Goal: Task Accomplishment & Management: Use online tool/utility

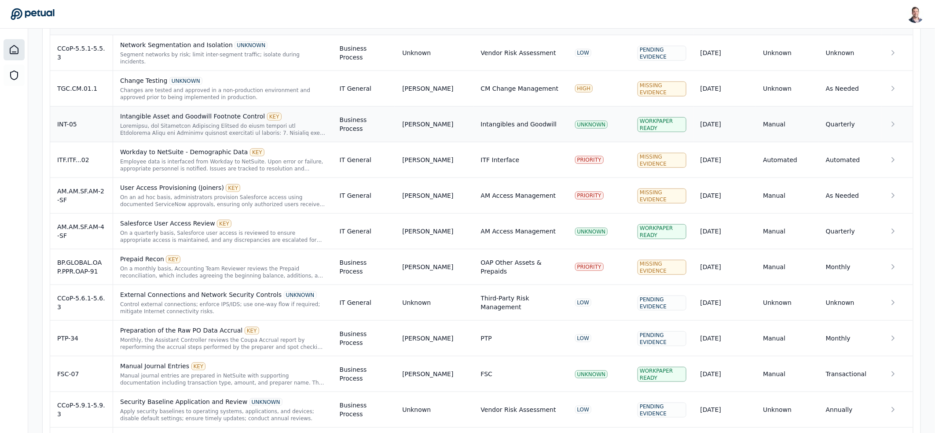
scroll to position [136, 0]
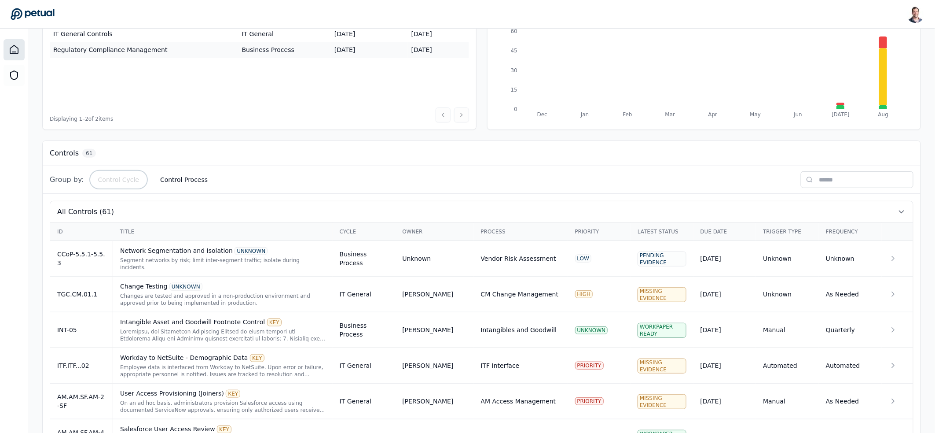
click at [129, 179] on button "Control Cycle" at bounding box center [118, 180] width 55 height 16
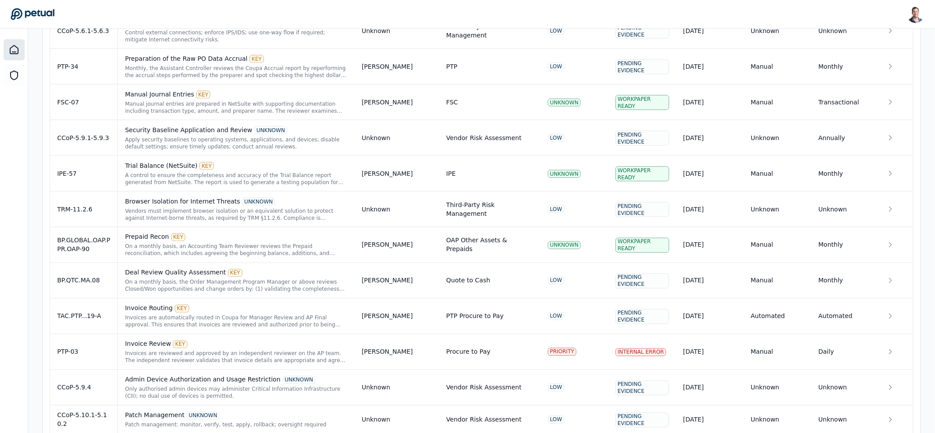
scroll to position [0, 0]
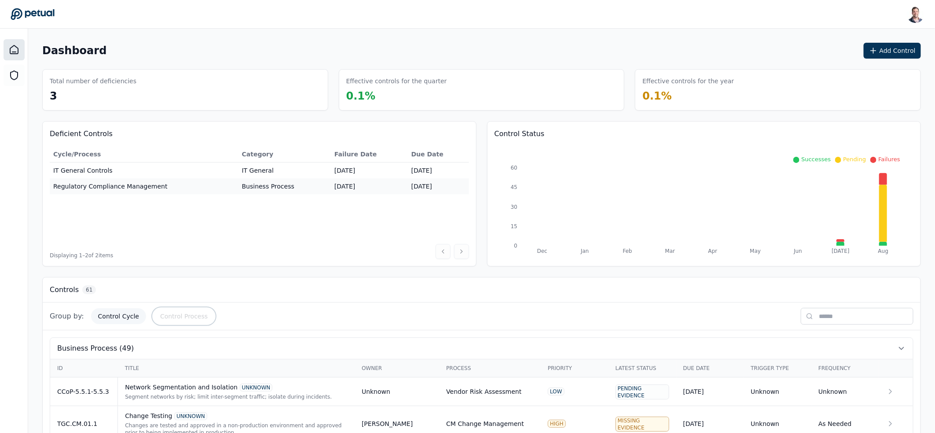
click at [181, 314] on button "Control Process" at bounding box center [184, 316] width 62 height 16
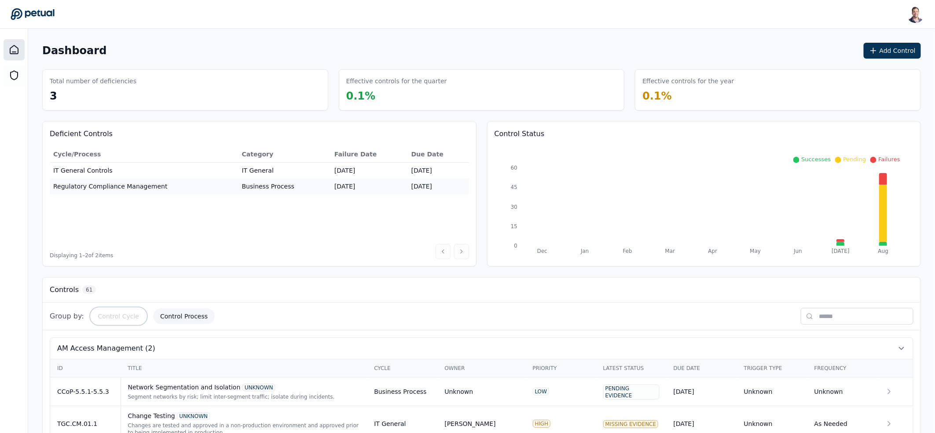
click at [105, 308] on button "Control Cycle" at bounding box center [118, 316] width 55 height 16
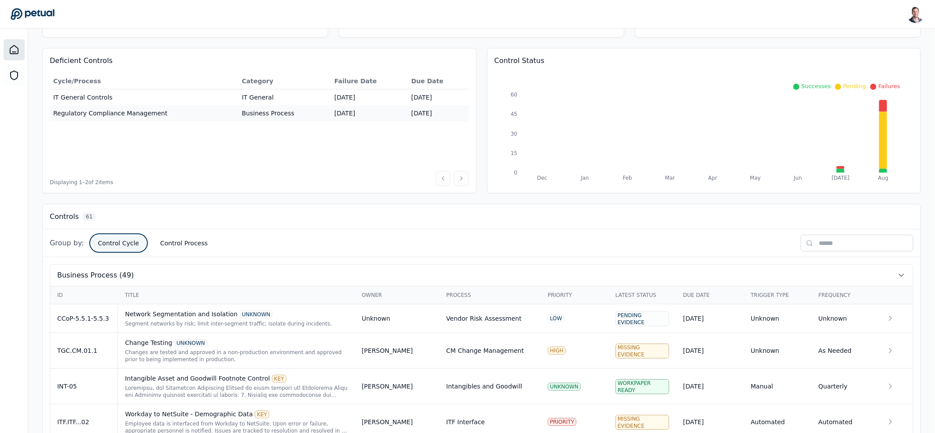
scroll to position [71, 0]
click at [169, 243] on button "Control Process" at bounding box center [184, 245] width 62 height 16
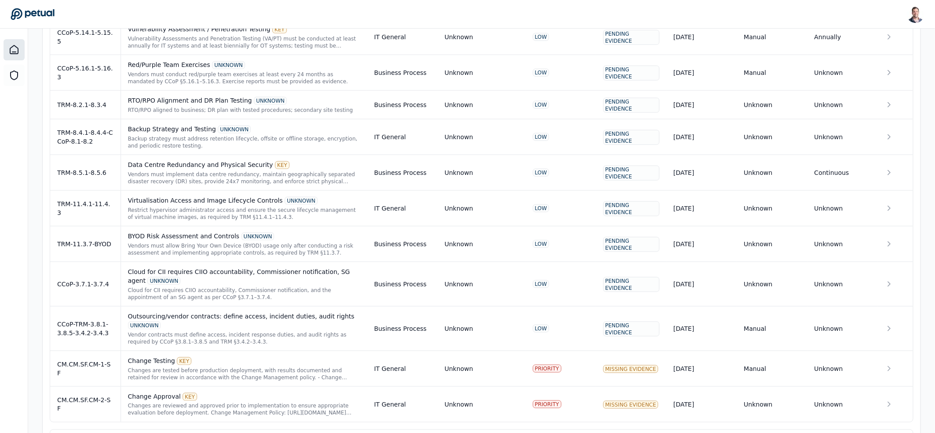
scroll to position [2258, 0]
